Goal: Information Seeking & Learning: Learn about a topic

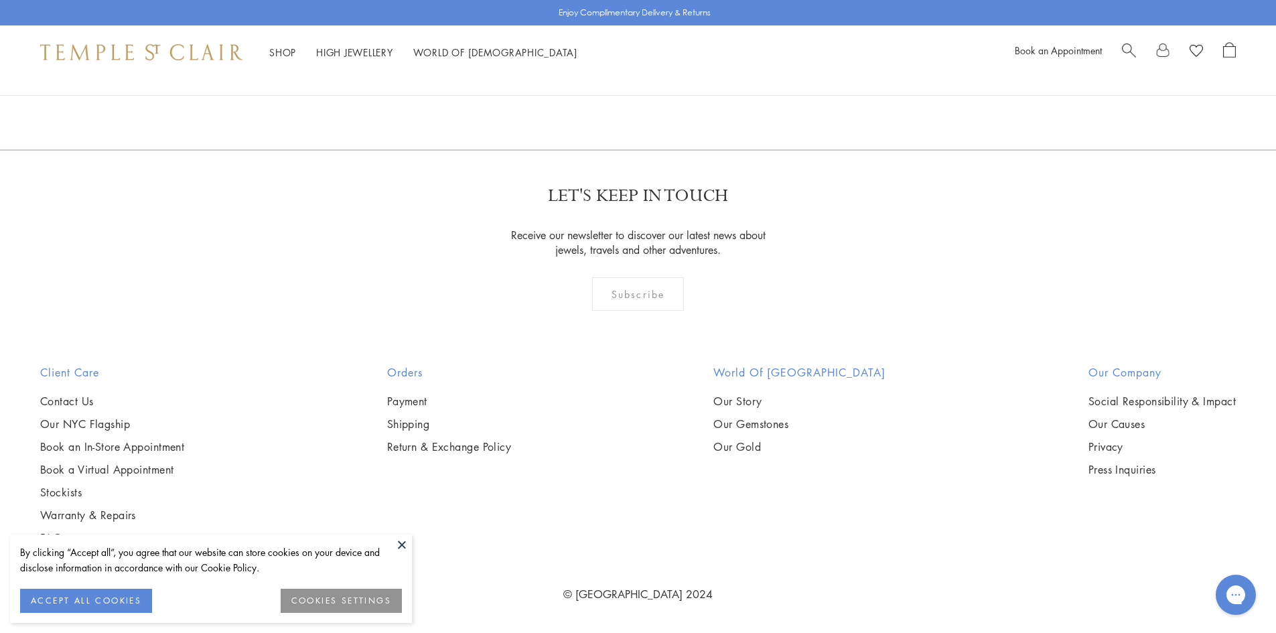
scroll to position [3482, 0]
click at [632, 96] on link "2" at bounding box center [639, 77] width 44 height 37
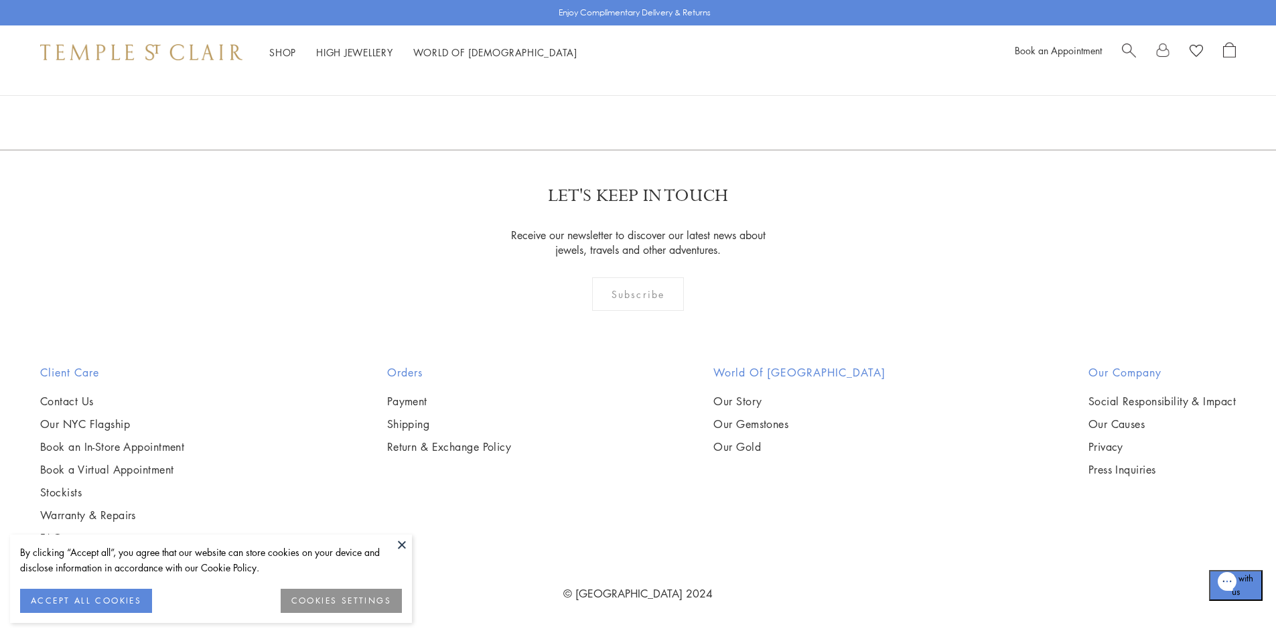
click at [634, 96] on link "1" at bounding box center [637, 77] width 44 height 37
click at [0, 0] on img at bounding box center [0, 0] width 0 height 0
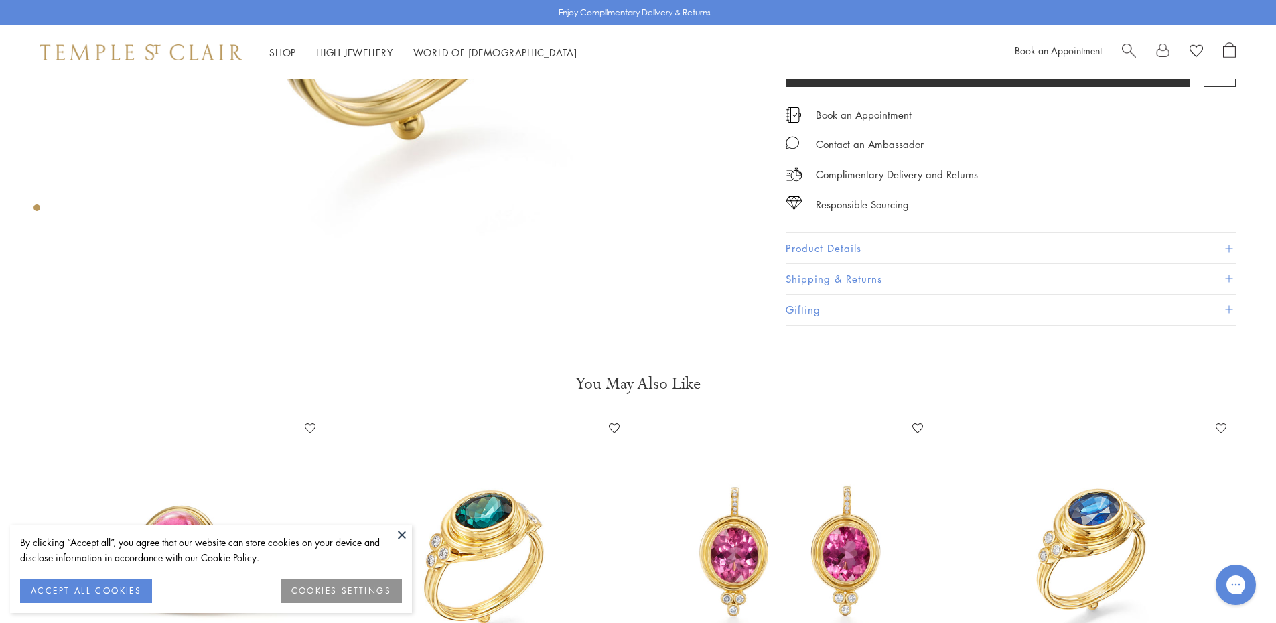
scroll to position [816, 0]
